Goal: Task Accomplishment & Management: Use online tool/utility

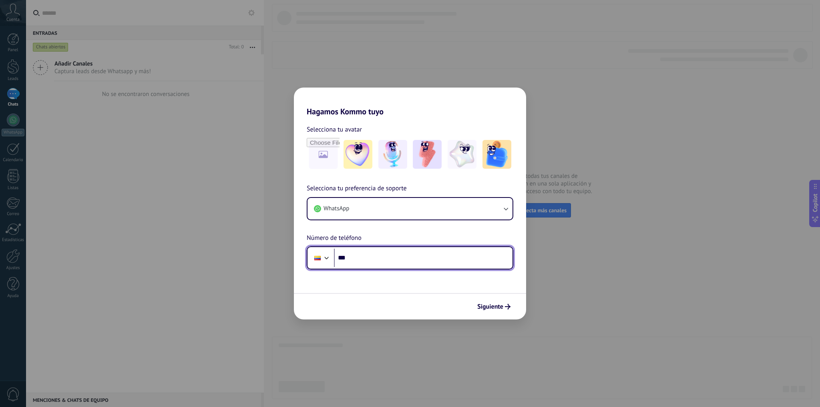
click at [404, 262] on input "***" at bounding box center [423, 258] width 179 height 18
type input "**********"
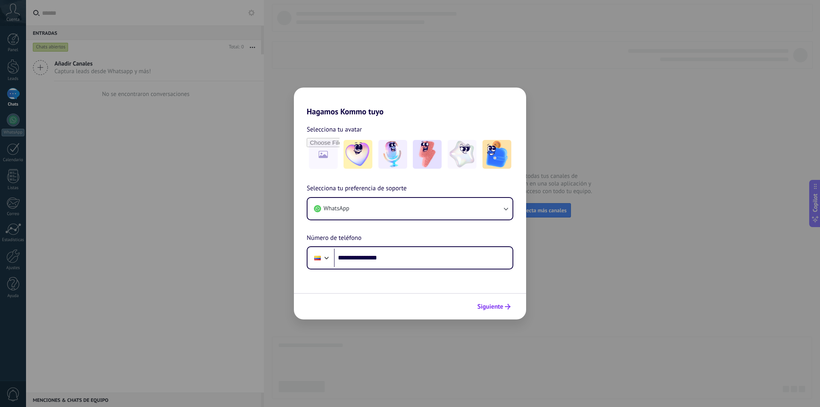
click at [490, 311] on button "Siguiente" at bounding box center [494, 307] width 40 height 14
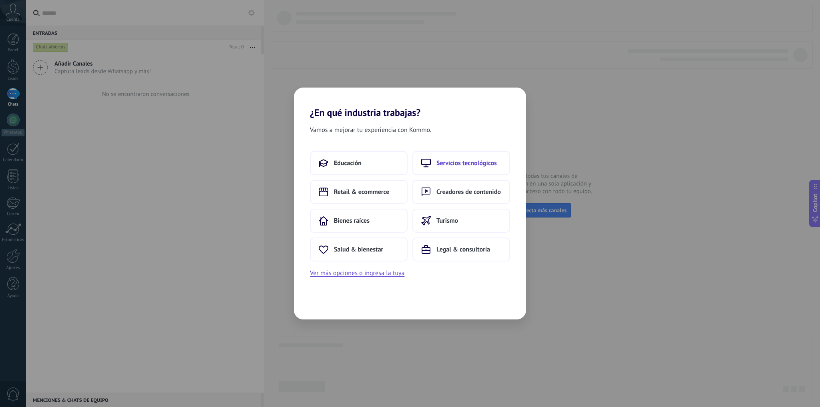
click at [455, 169] on button "Servicios tecnológicos" at bounding box center [461, 163] width 98 height 24
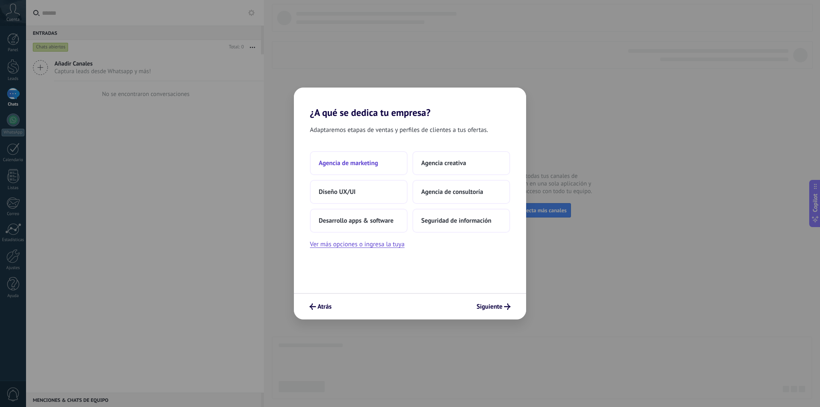
click at [361, 165] on span "Agencia de marketing" at bounding box center [348, 163] width 59 height 8
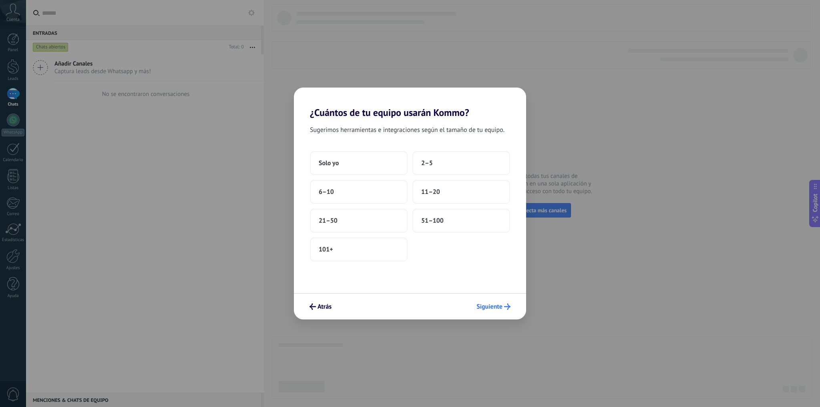
click at [493, 306] on span "Siguiente" at bounding box center [489, 307] width 26 height 6
click at [425, 165] on span "2–5" at bounding box center [427, 163] width 12 height 8
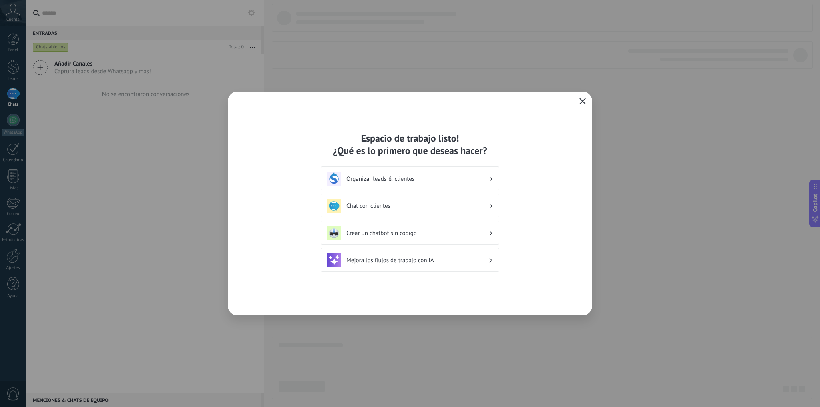
click at [583, 101] on icon "button" at bounding box center [582, 101] width 6 height 6
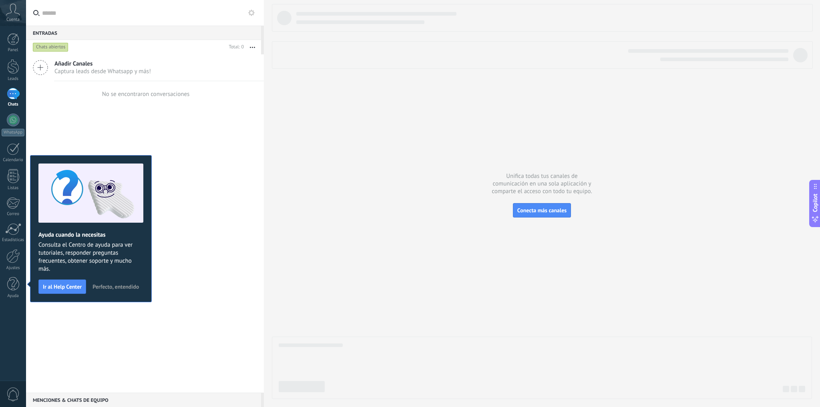
click at [592, 141] on div at bounding box center [542, 201] width 540 height 395
click at [255, 16] on button at bounding box center [252, 13] width 10 height 10
click at [249, 14] on use at bounding box center [251, 13] width 6 height 6
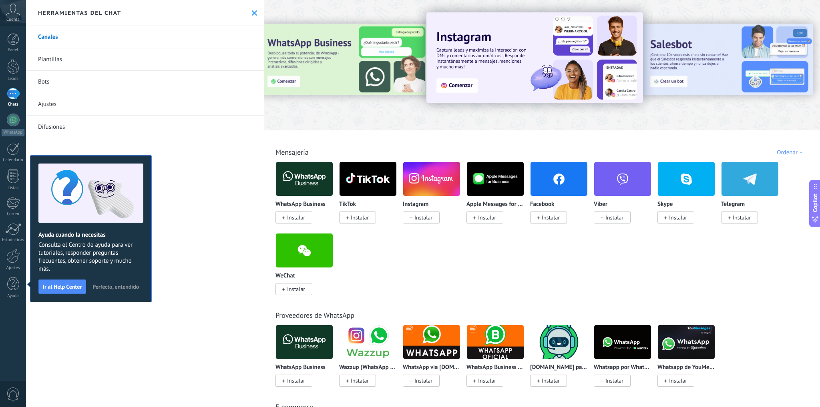
click at [302, 181] on img at bounding box center [304, 179] width 57 height 39
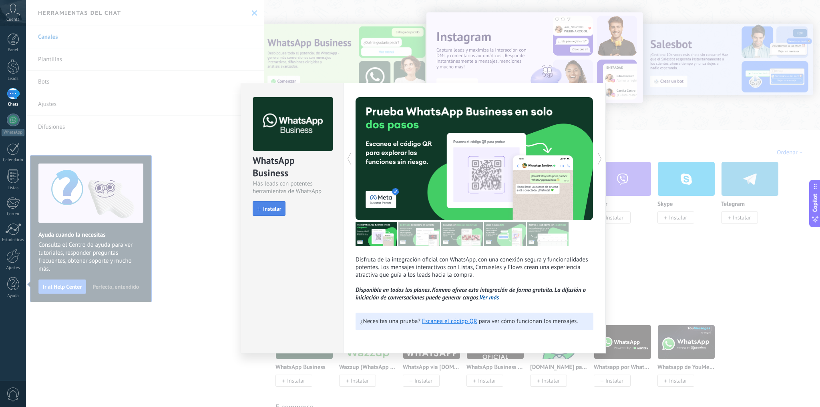
click at [275, 204] on button "Instalar" at bounding box center [269, 208] width 33 height 15
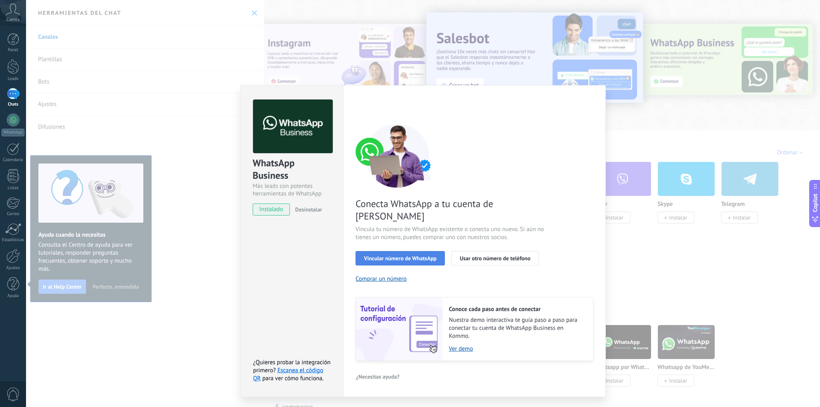
click at [418, 256] on span "Vincular número de WhatsApp" at bounding box center [400, 259] width 72 height 6
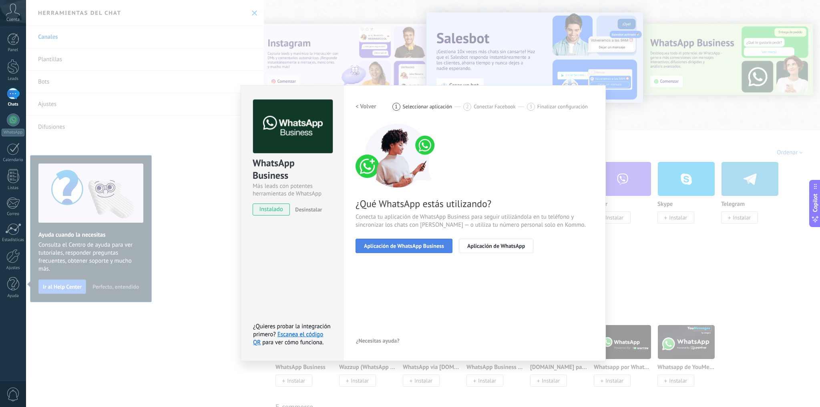
click at [385, 243] on span "Aplicación de WhatsApp Business" at bounding box center [404, 246] width 80 height 6
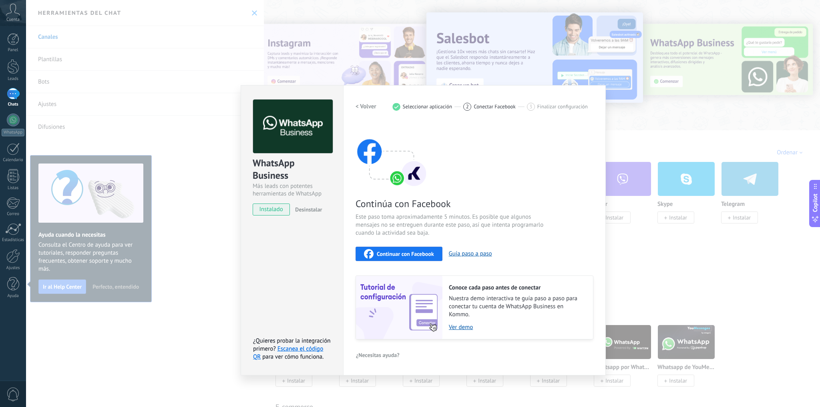
click at [397, 249] on div "Continuar con Facebook" at bounding box center [399, 254] width 70 height 10
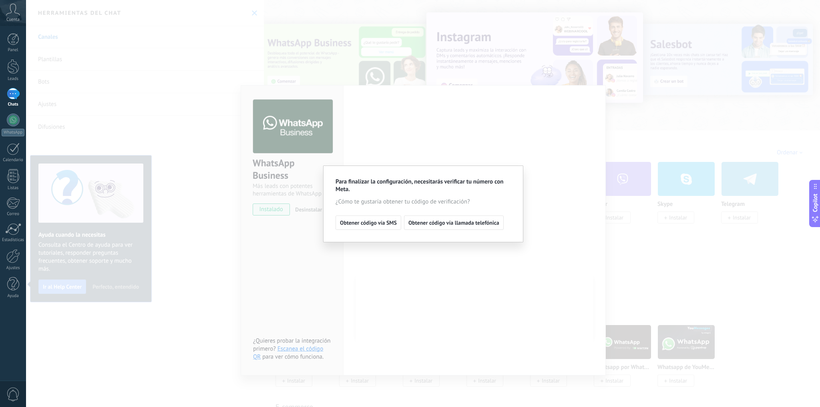
click at [404, 72] on div "Para finalizar la configuración, necesitarás verificar tu número con Meta. ¿Cóm…" at bounding box center [423, 203] width 794 height 407
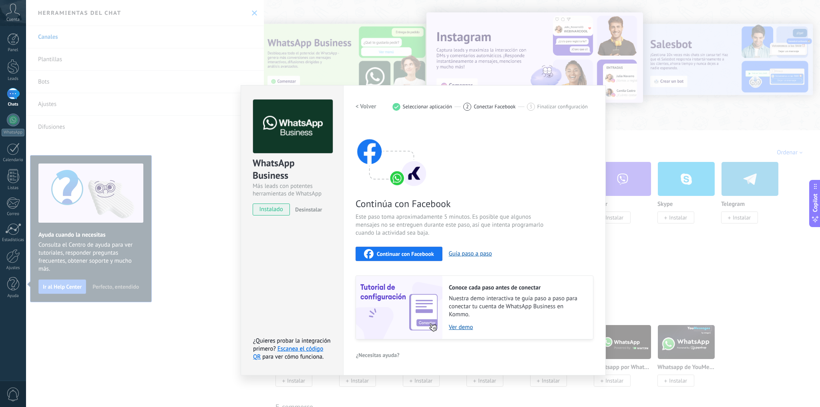
click at [401, 255] on span "Continuar con Facebook" at bounding box center [405, 254] width 57 height 6
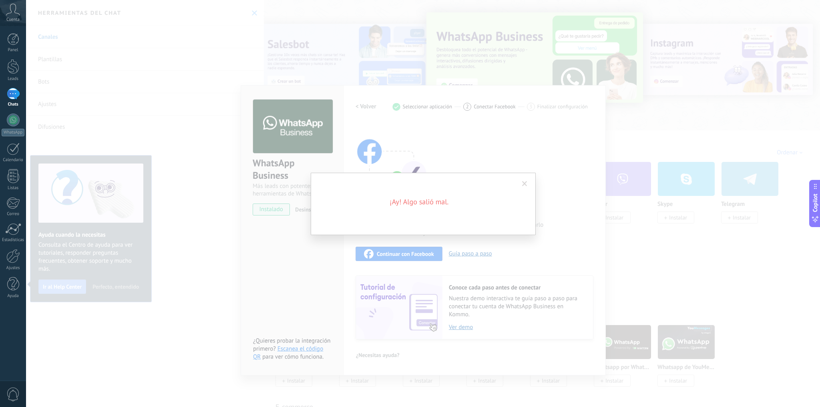
click at [522, 184] on span at bounding box center [524, 184] width 5 height 6
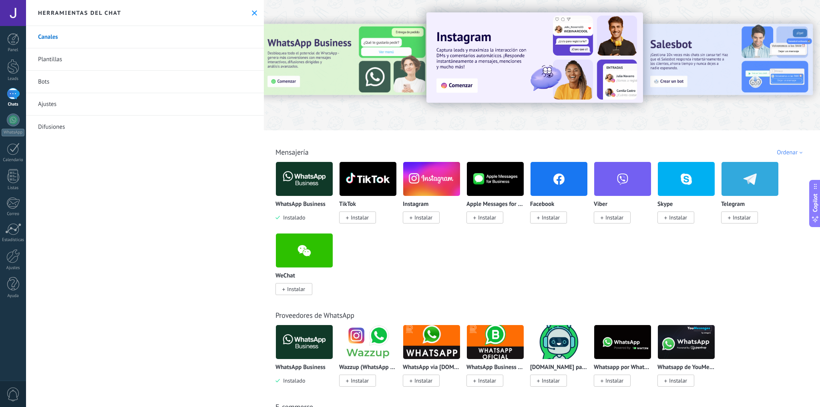
click at [297, 184] on img at bounding box center [304, 179] width 57 height 39
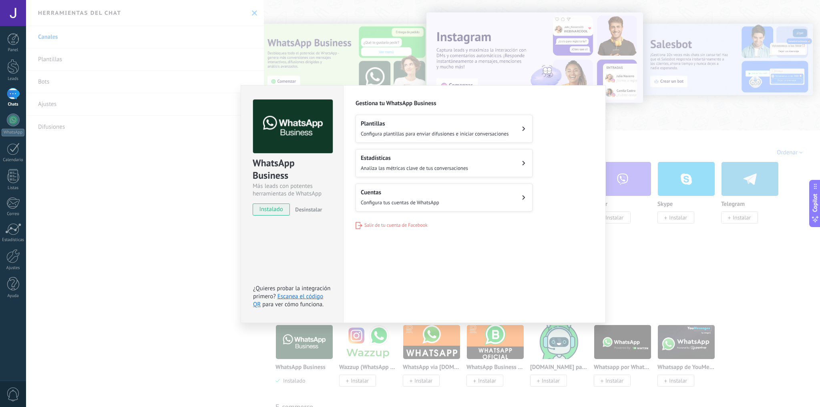
click at [438, 203] on span "Configura tus cuentas de WhatsApp" at bounding box center [400, 202] width 78 height 7
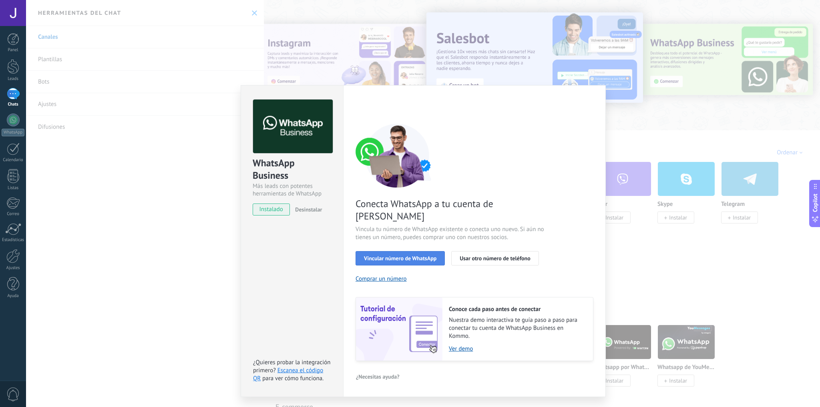
click at [401, 256] on span "Vincular número de WhatsApp" at bounding box center [400, 259] width 72 height 6
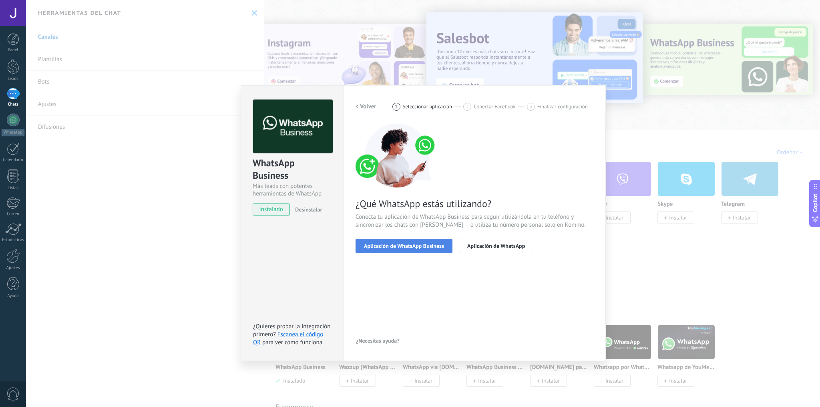
click at [418, 252] on button "Aplicación de WhatsApp Business" at bounding box center [403, 246] width 97 height 14
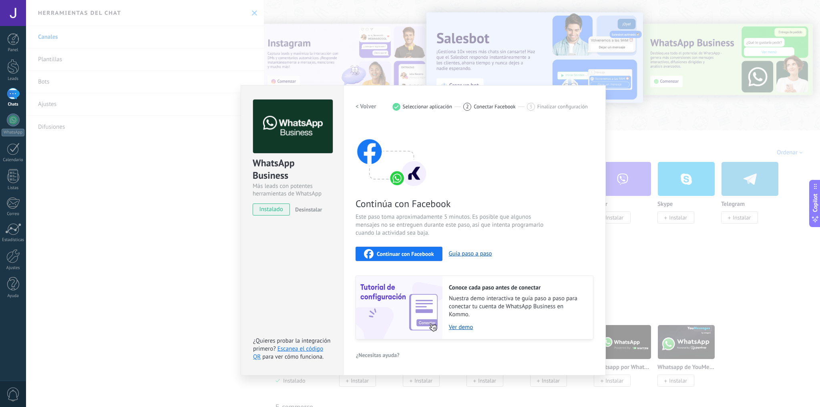
click at [411, 246] on div "Continúa con Facebook Este paso toma aproximadamente 5 minutos. Es posible que …" at bounding box center [474, 232] width 238 height 216
click at [405, 249] on div "Continuar con Facebook" at bounding box center [399, 254] width 70 height 10
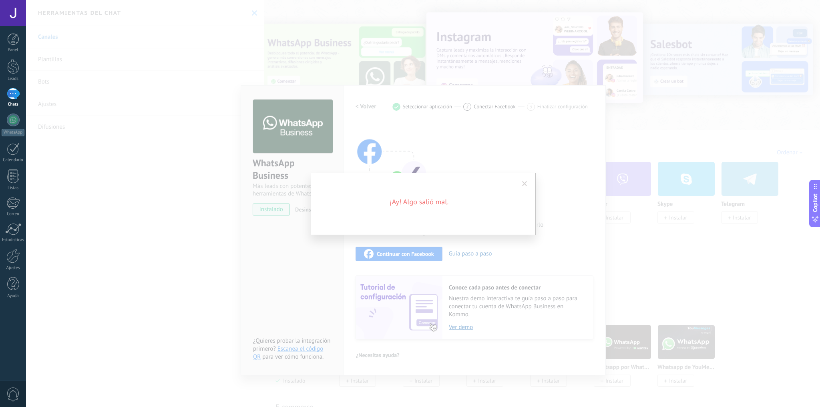
click at [522, 184] on span at bounding box center [524, 184] width 5 height 6
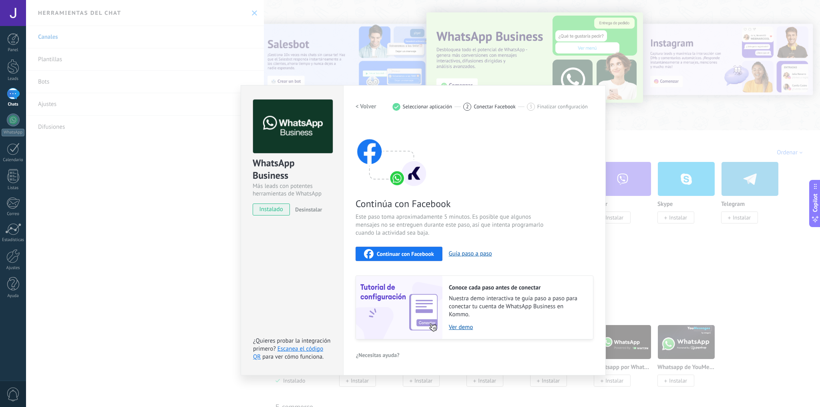
click at [385, 252] on span "Continuar con Facebook" at bounding box center [405, 254] width 57 height 6
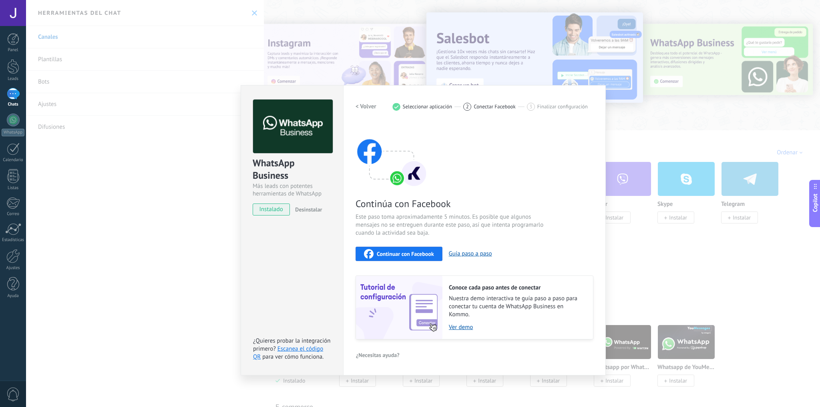
click at [535, 148] on div "Continúa con Facebook Este paso toma aproximadamente 5 minutos. Es posible que …" at bounding box center [474, 232] width 238 height 216
